Goal: Task Accomplishment & Management: Manage account settings

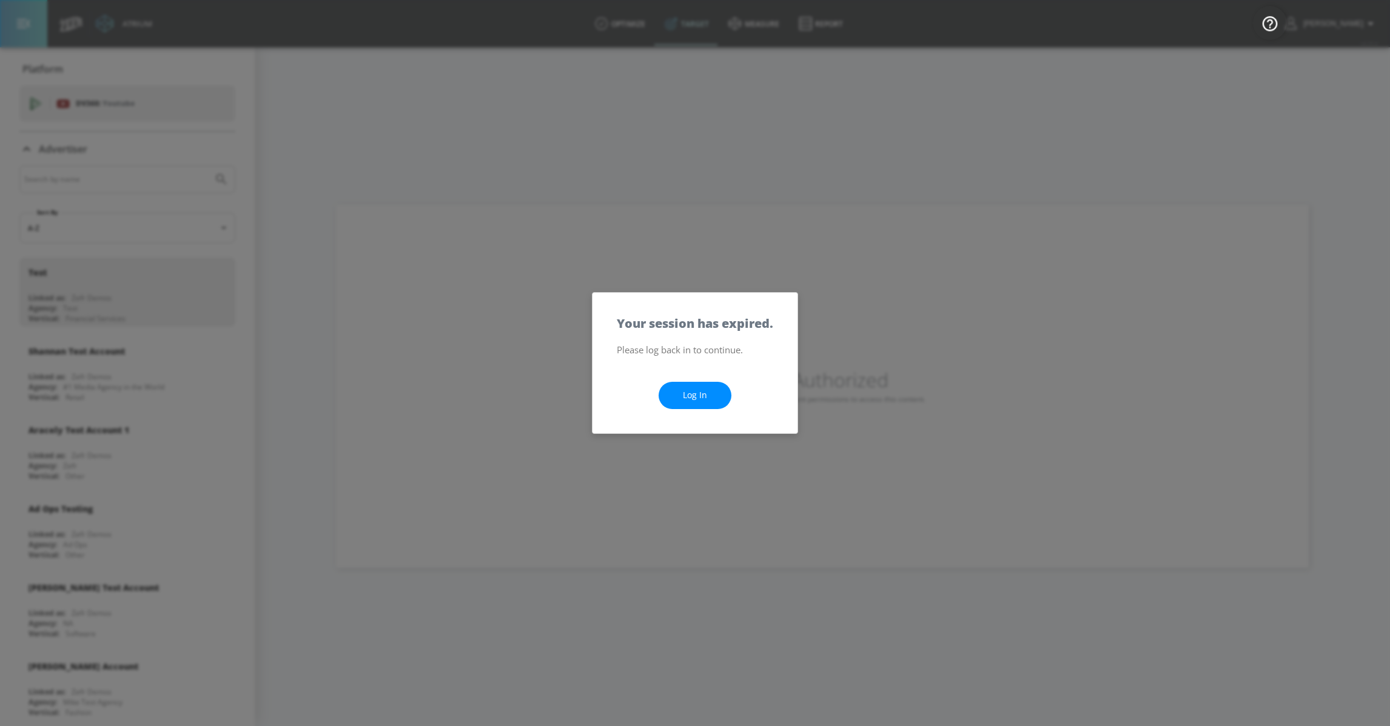
drag, startPoint x: 692, startPoint y: 381, endPoint x: 690, endPoint y: 390, distance: 9.3
click at [692, 382] on div "Log In" at bounding box center [694, 396] width 205 height 76
click at [690, 390] on link "Log In" at bounding box center [694, 395] width 73 height 27
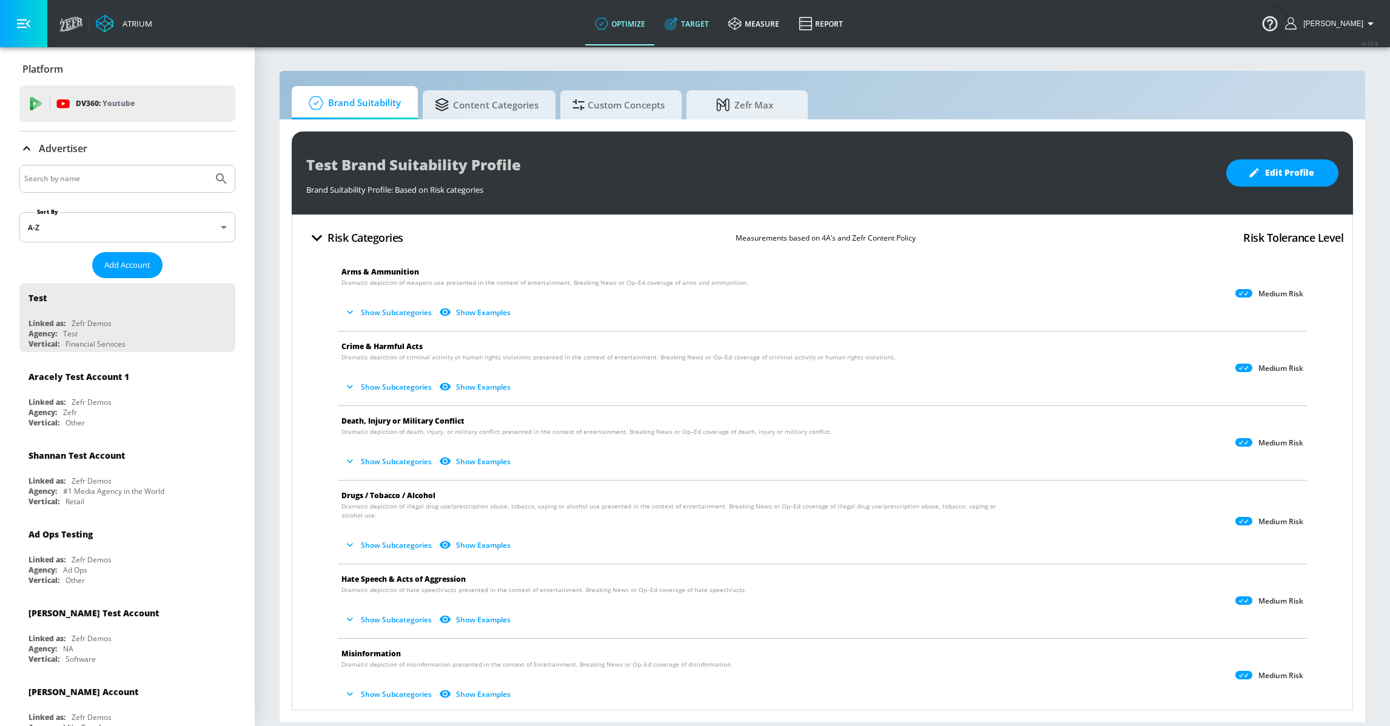
click at [715, 27] on link "Target" at bounding box center [687, 24] width 64 height 44
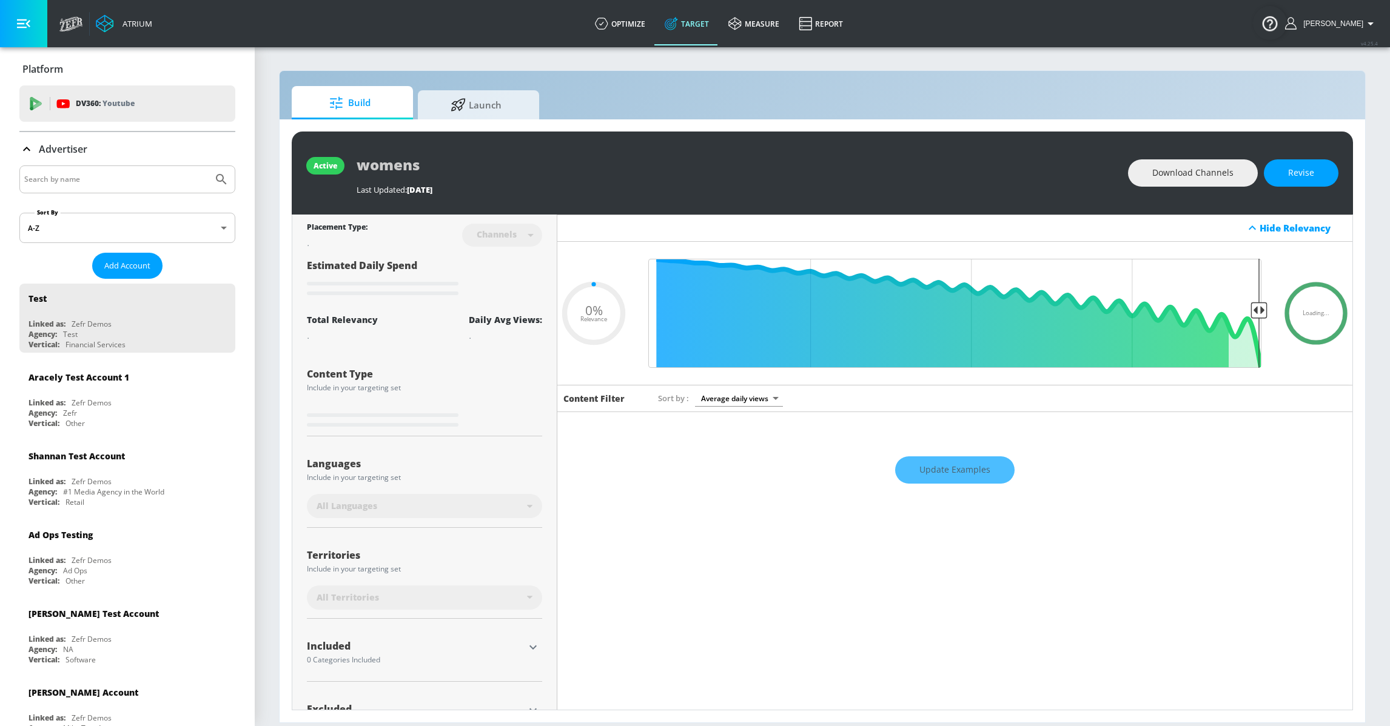
type input "0.05"
click at [127, 473] on div "[PERSON_NAME] Test Account Linked as: Zefr Demos Agency: #1 Media Agency in the…" at bounding box center [127, 475] width 216 height 69
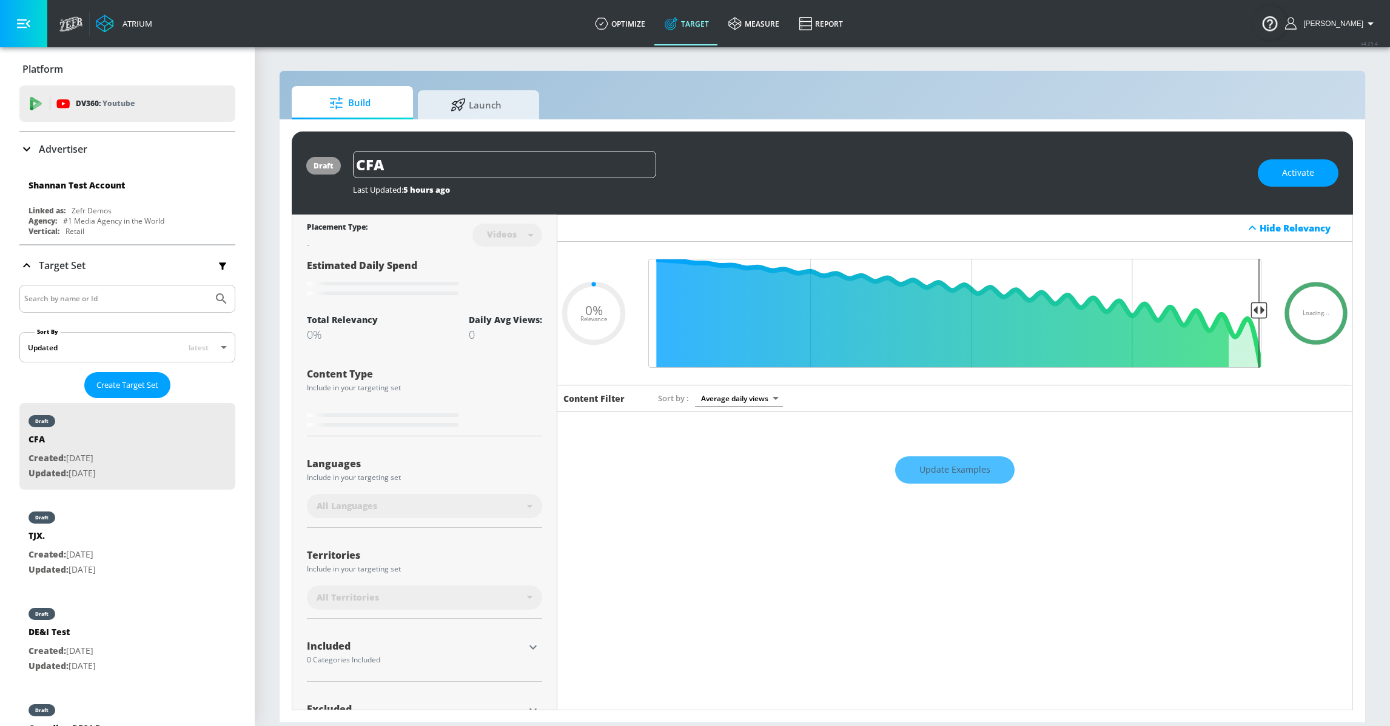
type input "0.05"
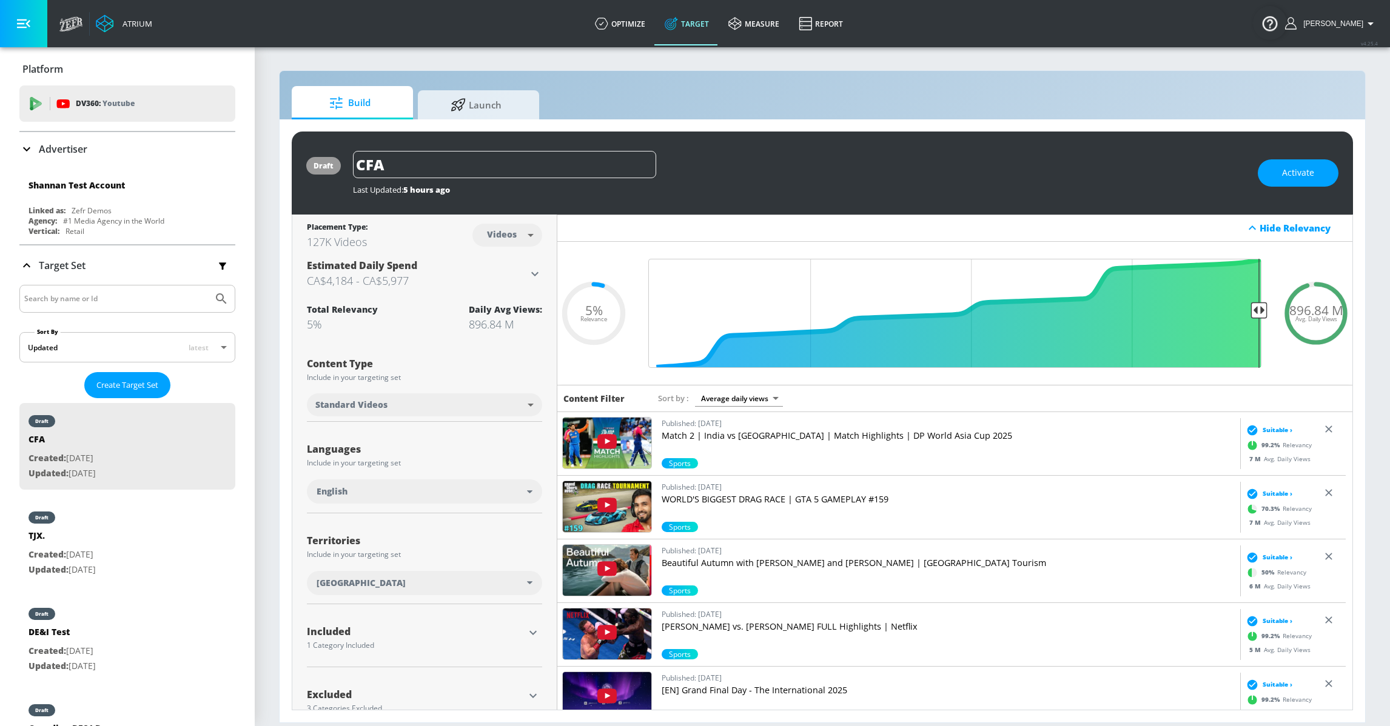
click at [1117, 187] on div "Last Updated: 5 hours ago" at bounding box center [799, 189] width 893 height 11
click at [88, 155] on div "Advertiser" at bounding box center [127, 149] width 216 height 15
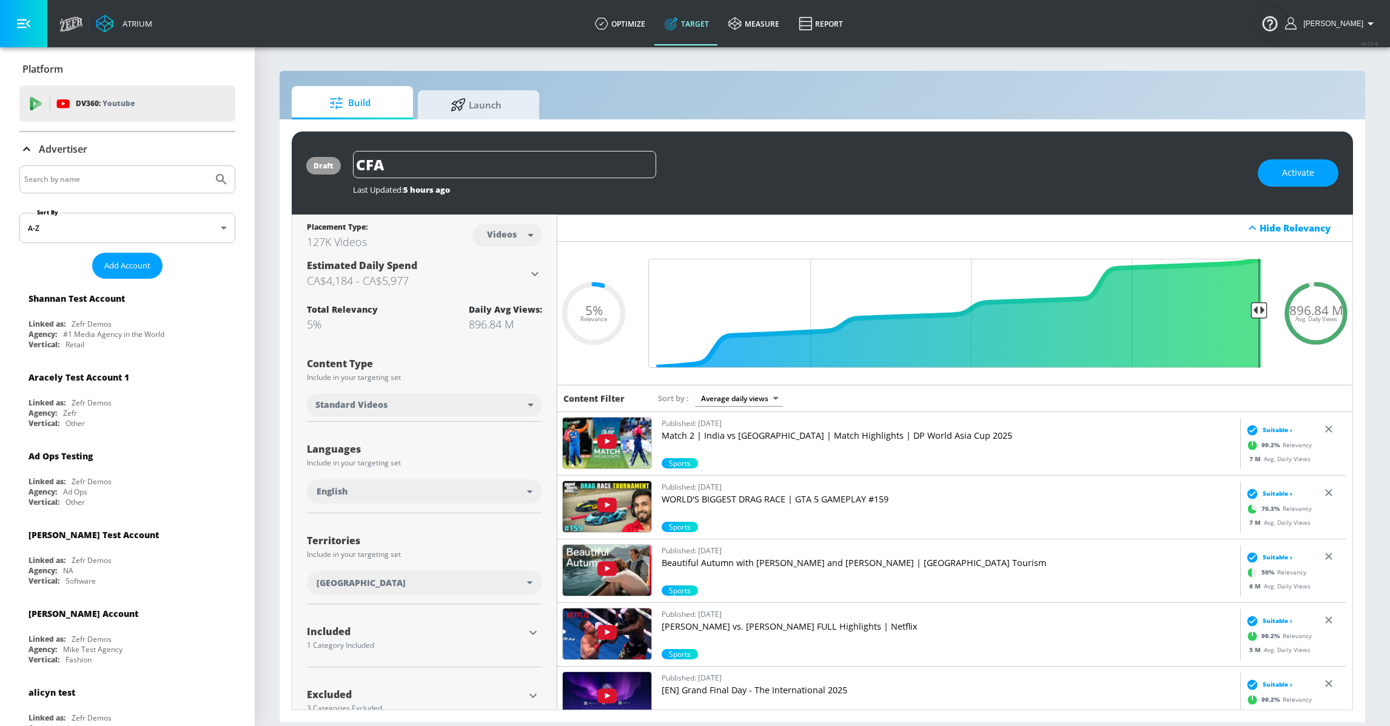
drag, startPoint x: 78, startPoint y: 182, endPoint x: 75, endPoint y: 188, distance: 6.5
click at [77, 184] on input "Search by name" at bounding box center [116, 180] width 184 height 16
type input "diagnos"
click at [208, 166] on button "Submit Search" at bounding box center [221, 179] width 27 height 27
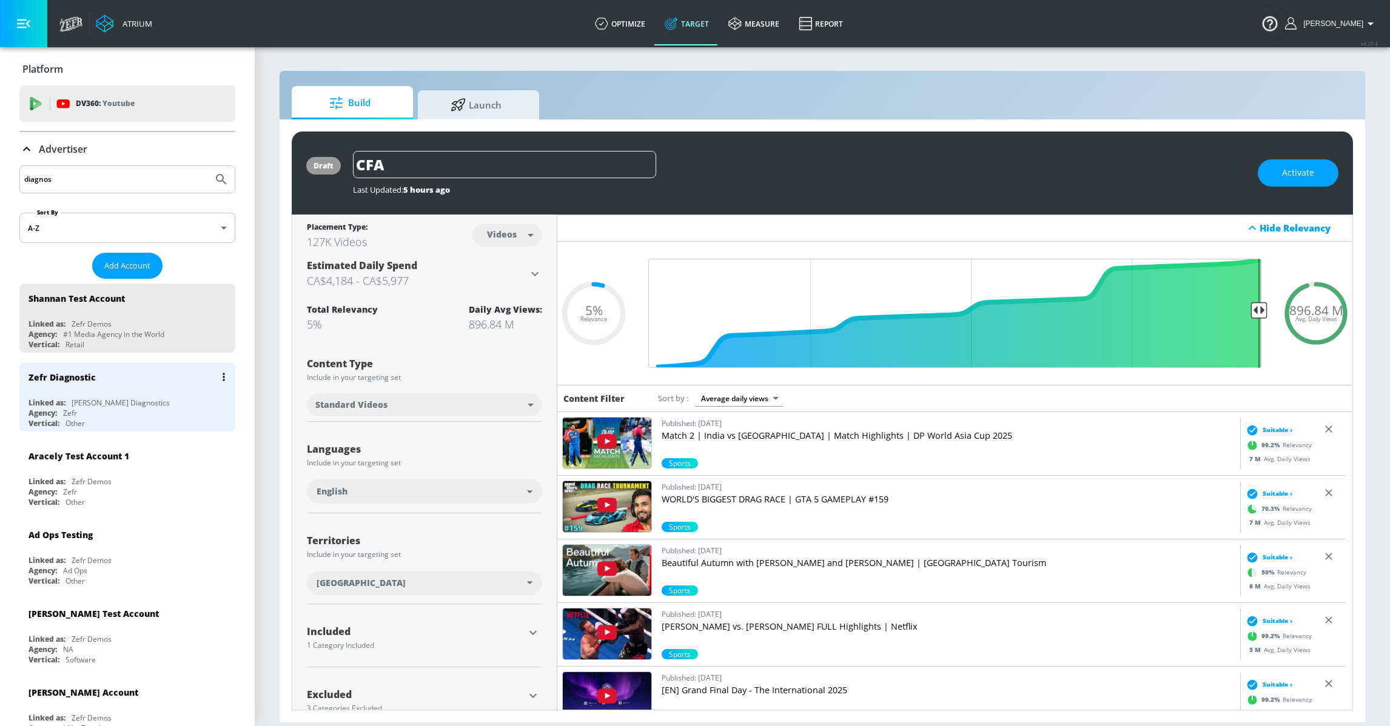
click at [116, 389] on div "Zefr Diagnostic" at bounding box center [130, 377] width 204 height 29
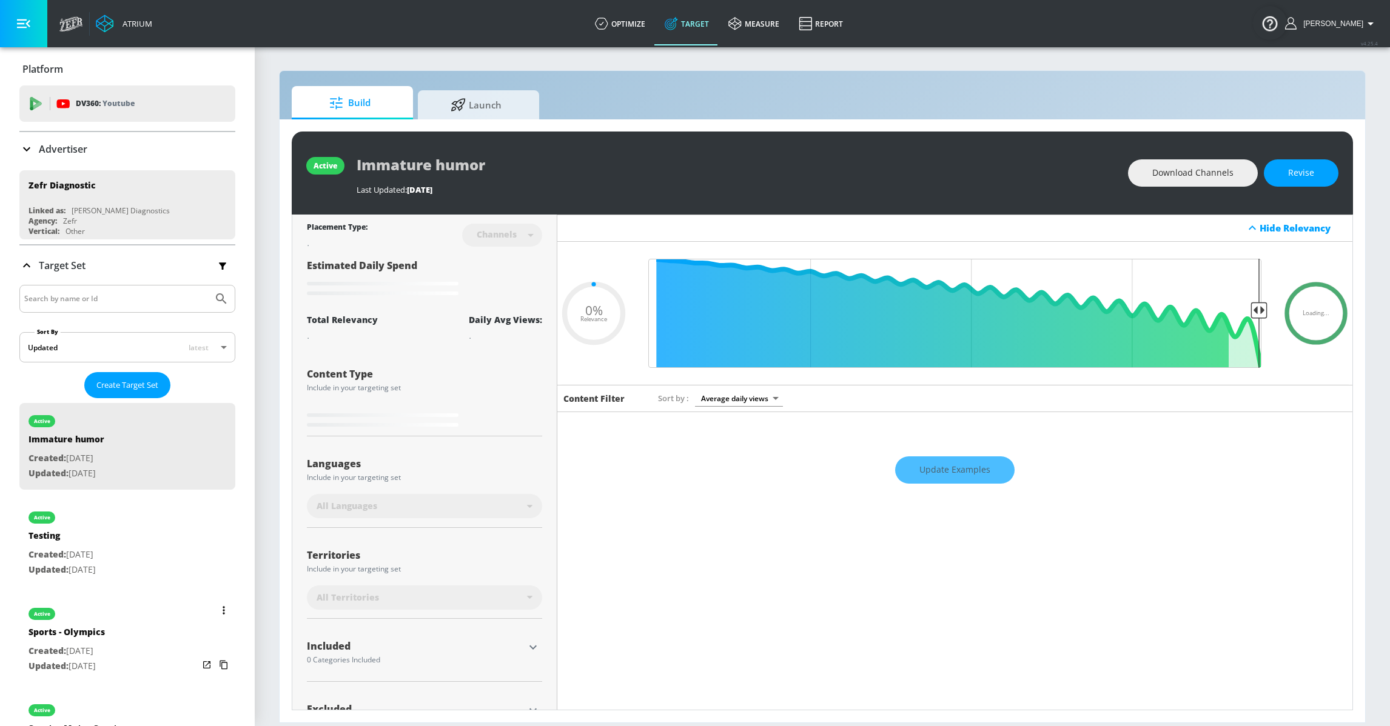
type input "0.9"
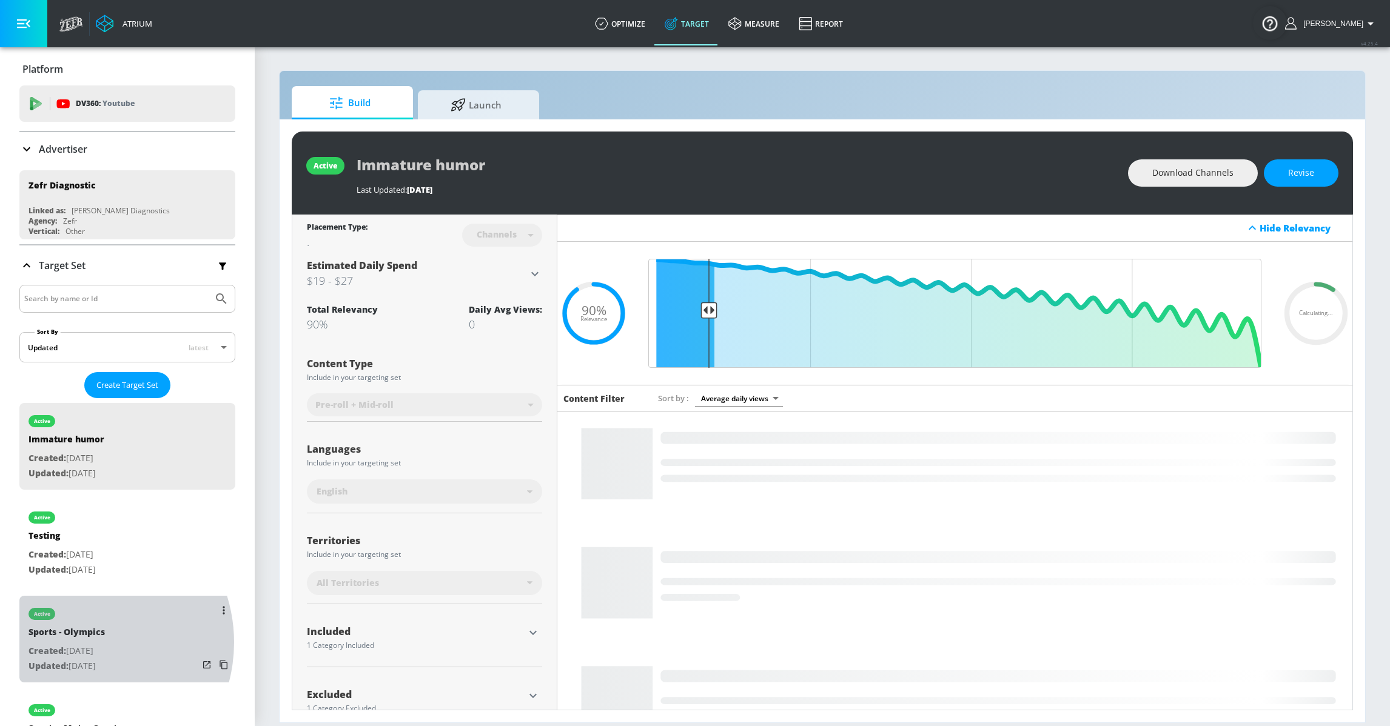
click at [77, 643] on div "Sports - Olympics" at bounding box center [66, 635] width 76 height 18
type input "Sports - Olympics"
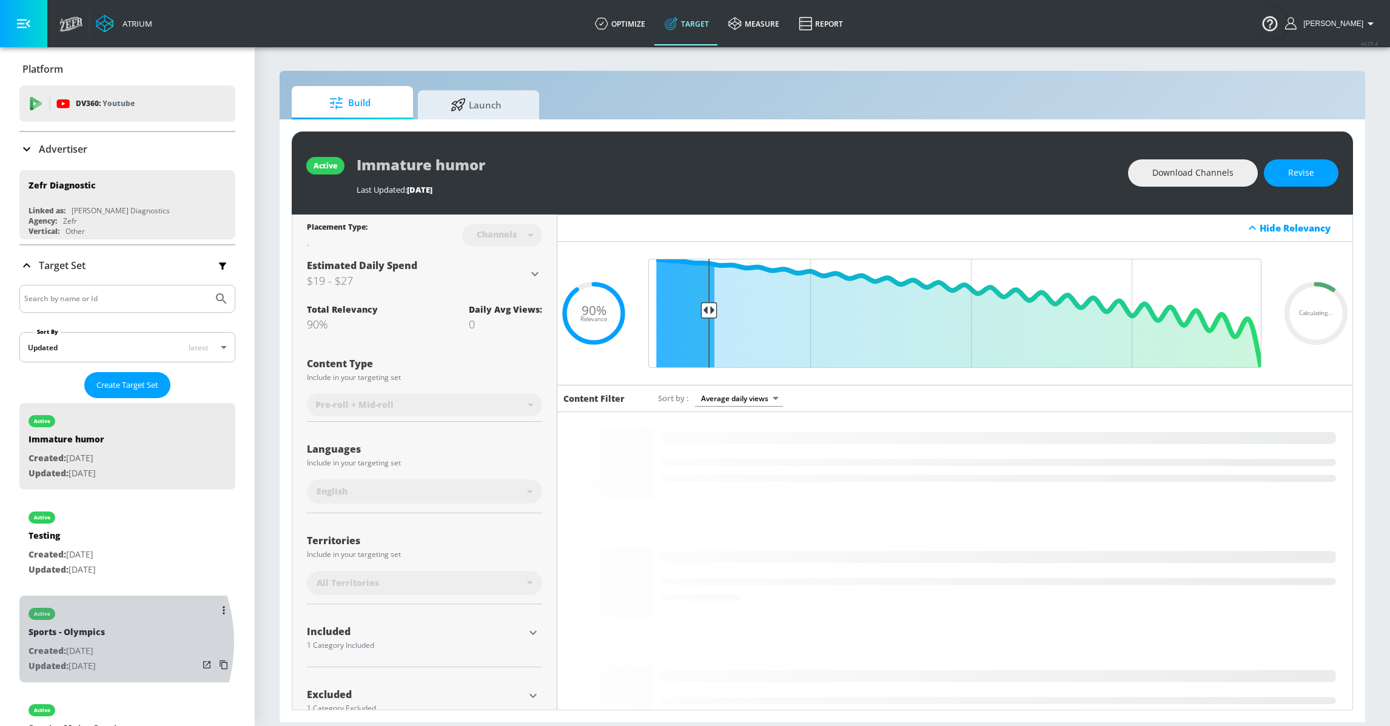
type input "videos"
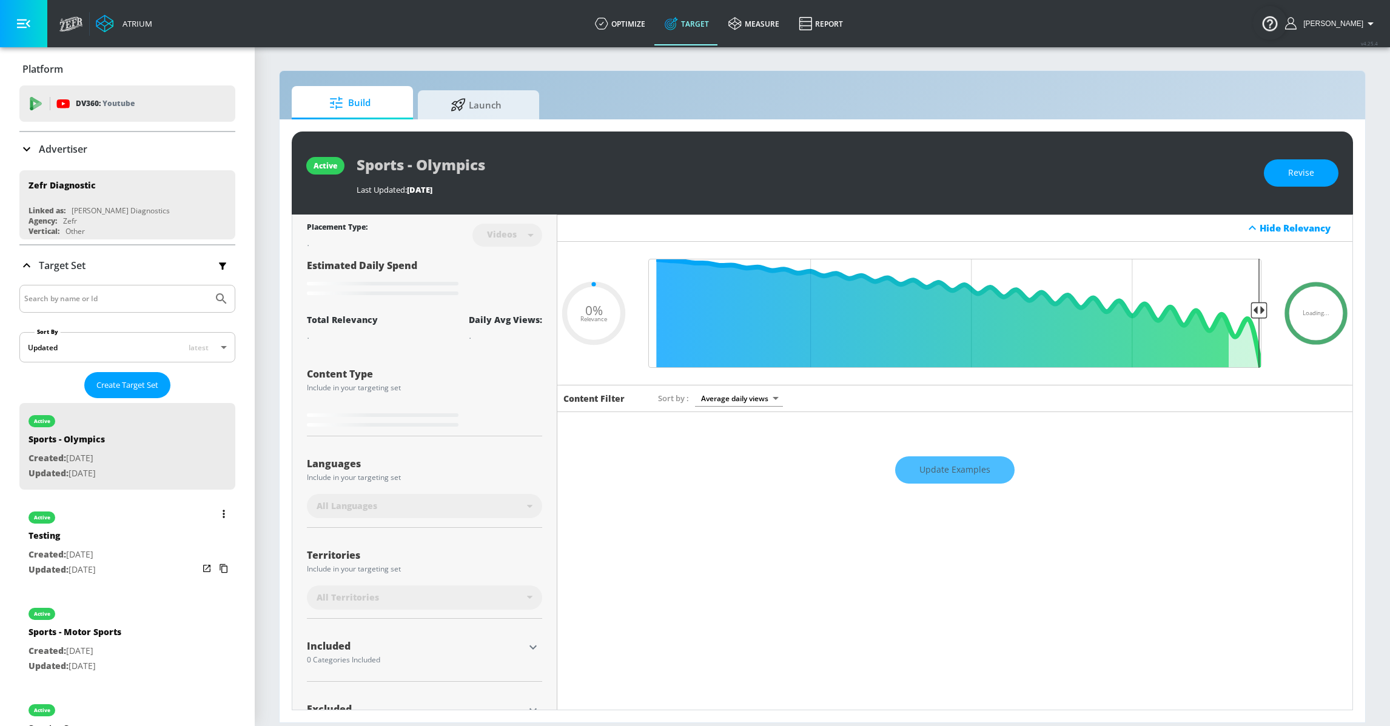
type input "0.25"
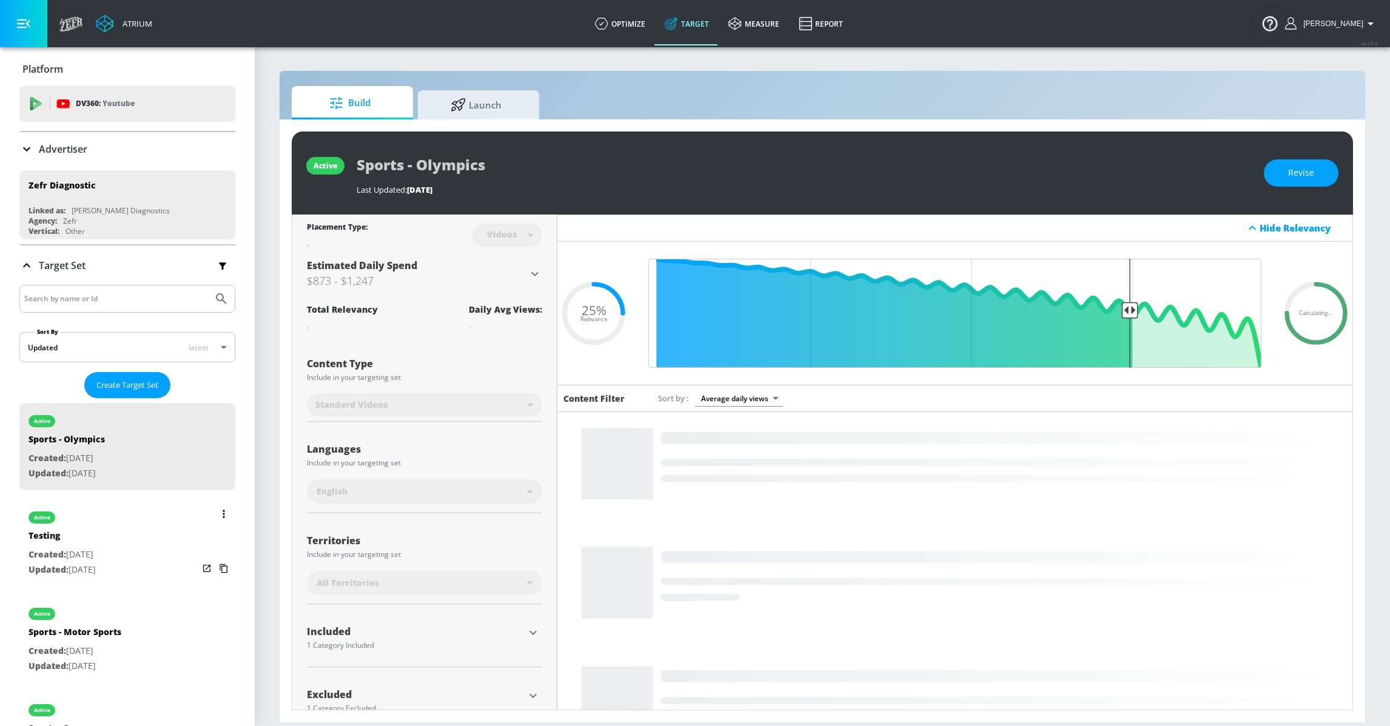
click at [96, 548] on p "Created: [DATE]" at bounding box center [61, 555] width 67 height 15
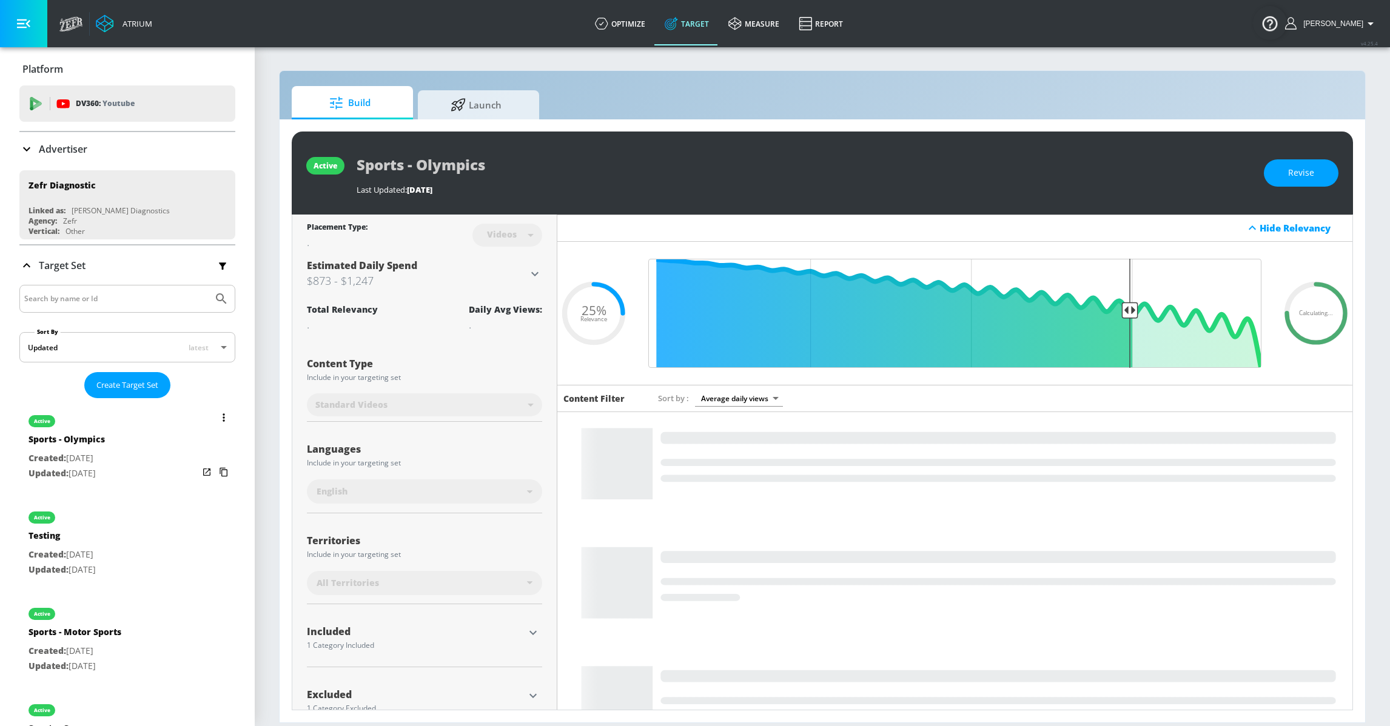
type input "Testing"
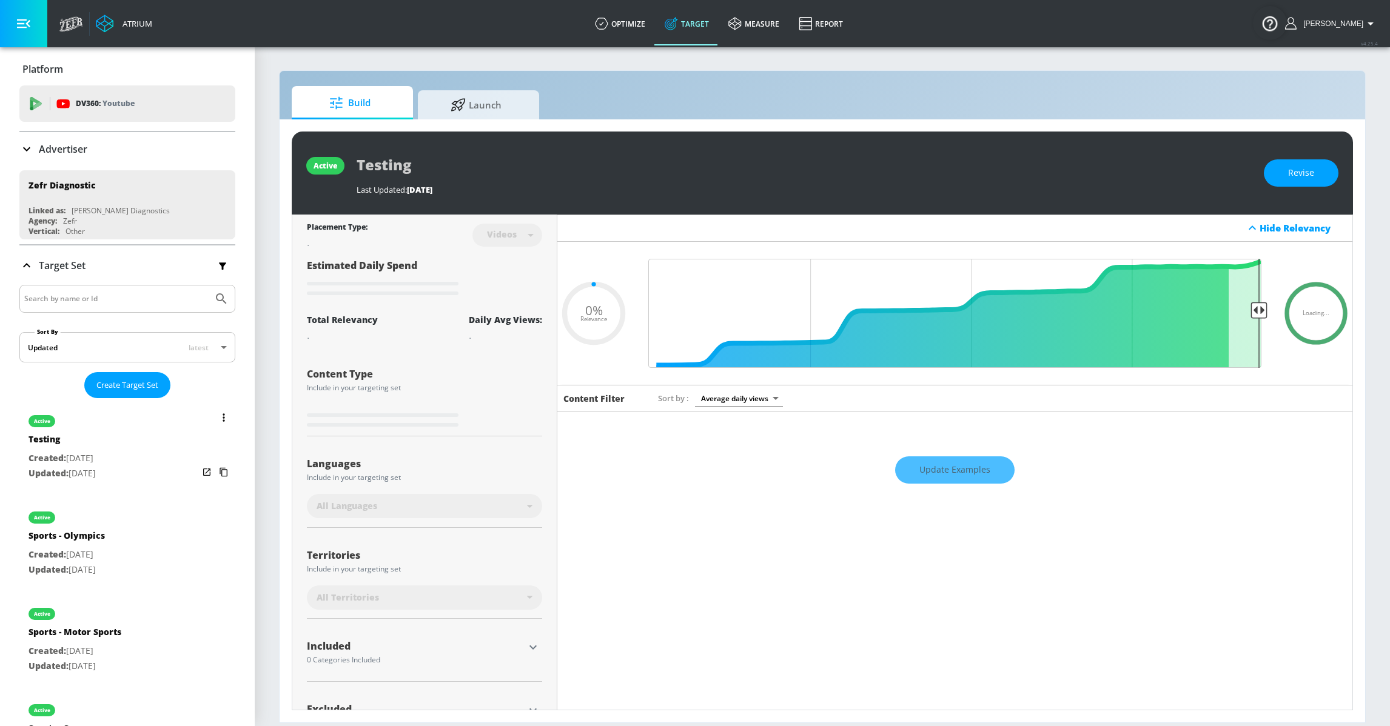
click at [96, 481] on div "active Testing Created: [DATE] Updated: [DATE]" at bounding box center [61, 445] width 67 height 84
type input "0.05"
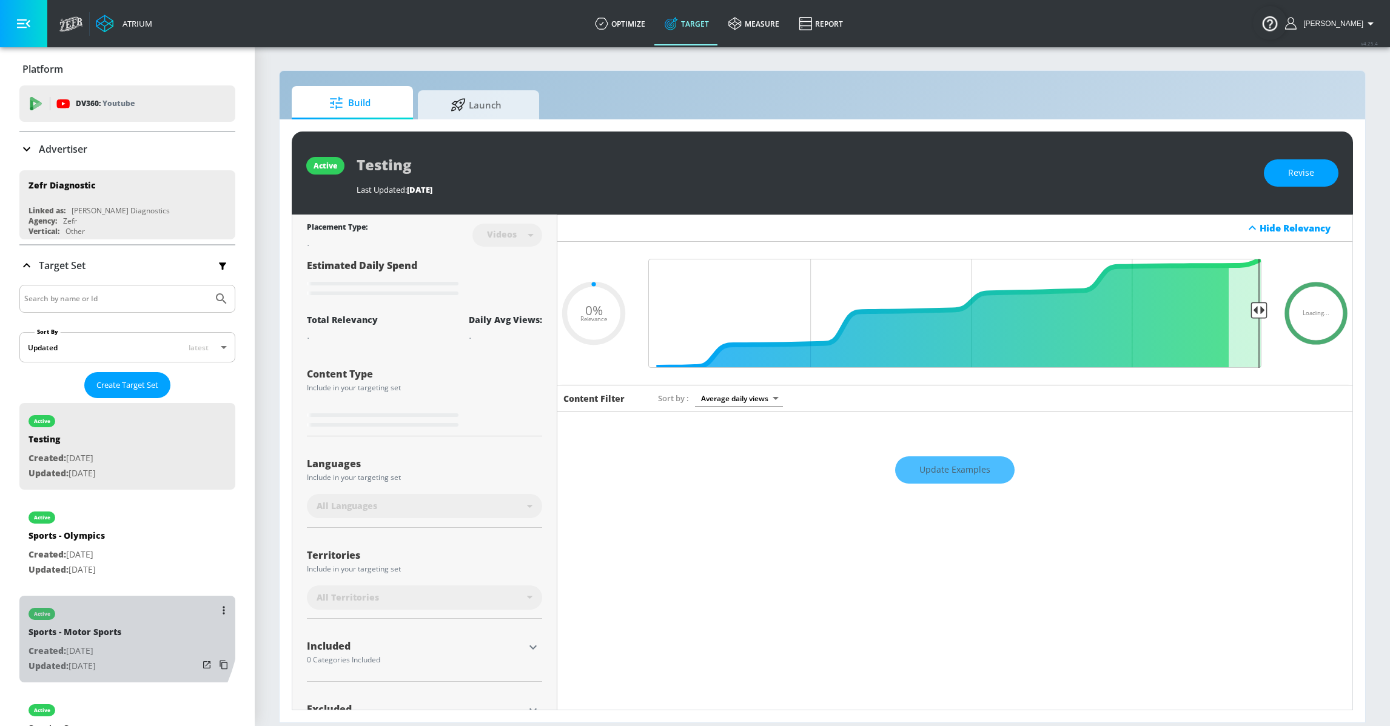
click at [101, 628] on div "Sports - Motor Sports" at bounding box center [74, 635] width 93 height 18
type input "Sports - Motor Sports"
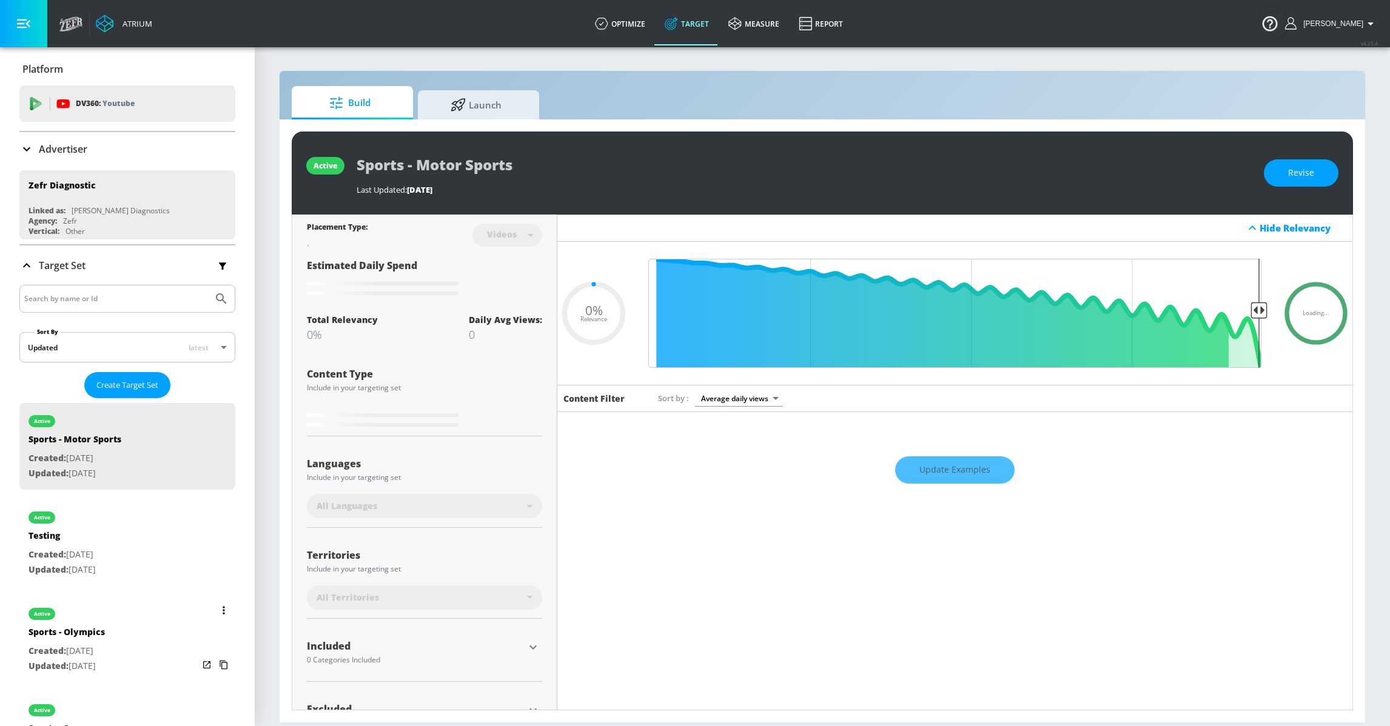
type input "0.8"
